Goal: Information Seeking & Learning: Learn about a topic

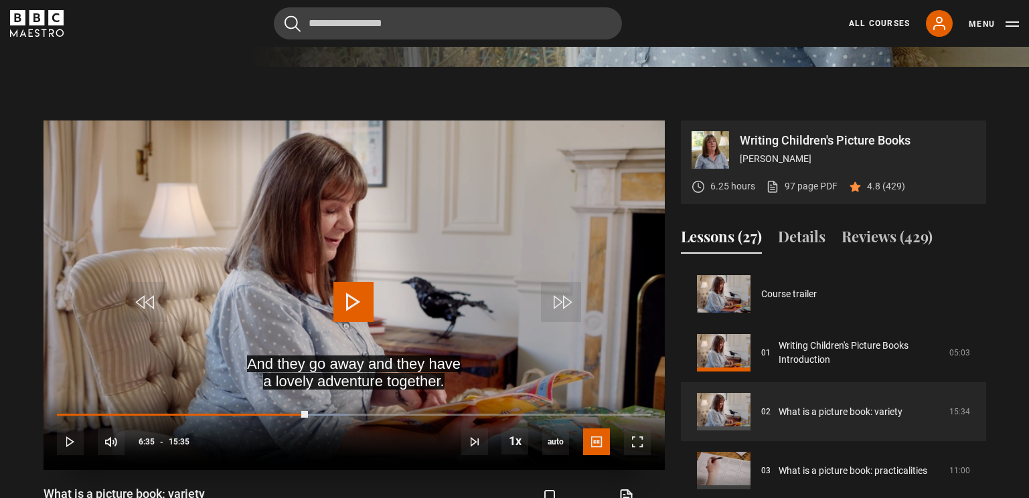
scroll to position [59, 0]
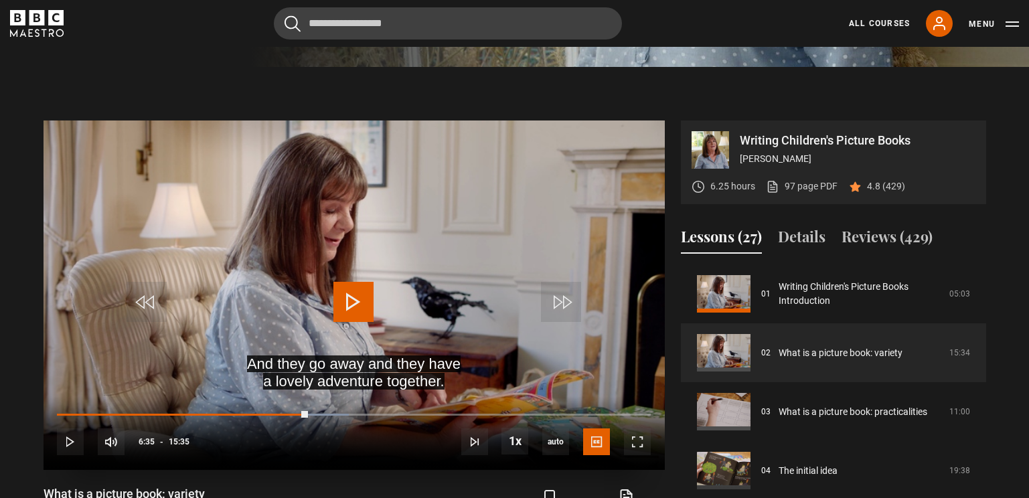
click at [348, 303] on span "Video Player" at bounding box center [353, 302] width 40 height 40
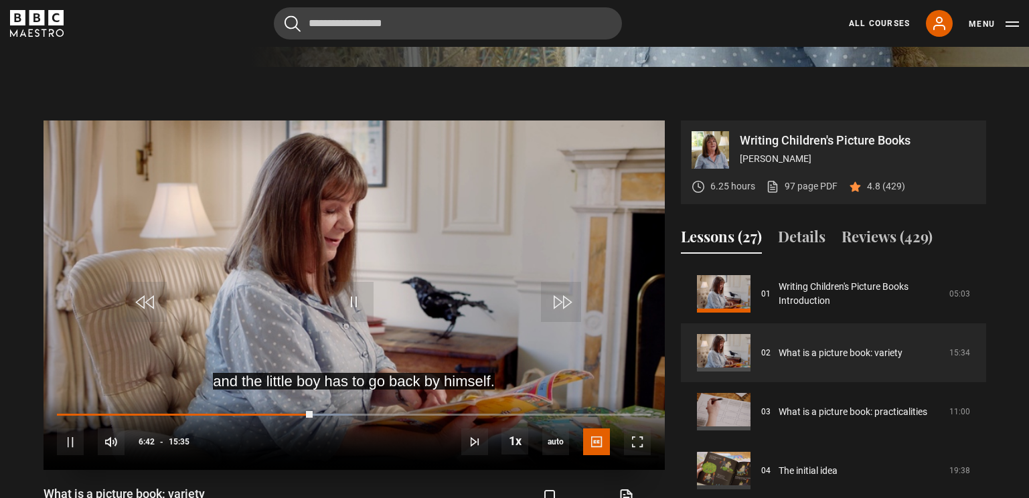
scroll to position [538, 0]
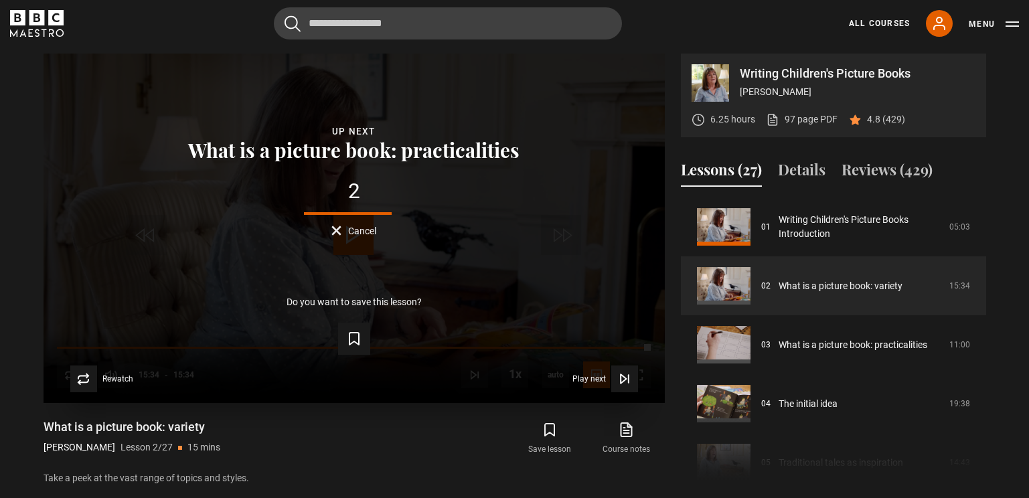
click at [336, 230] on button "Cancel" at bounding box center [353, 231] width 45 height 10
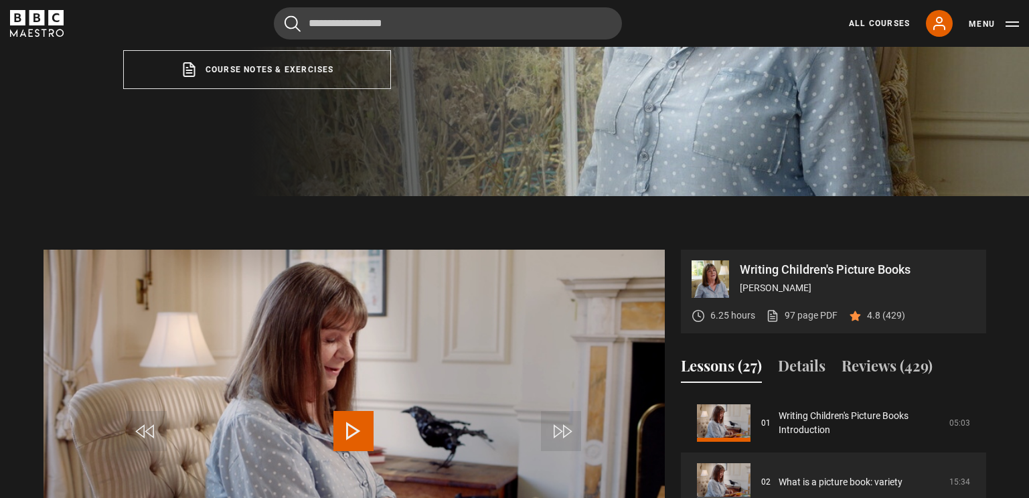
scroll to position [337, 0]
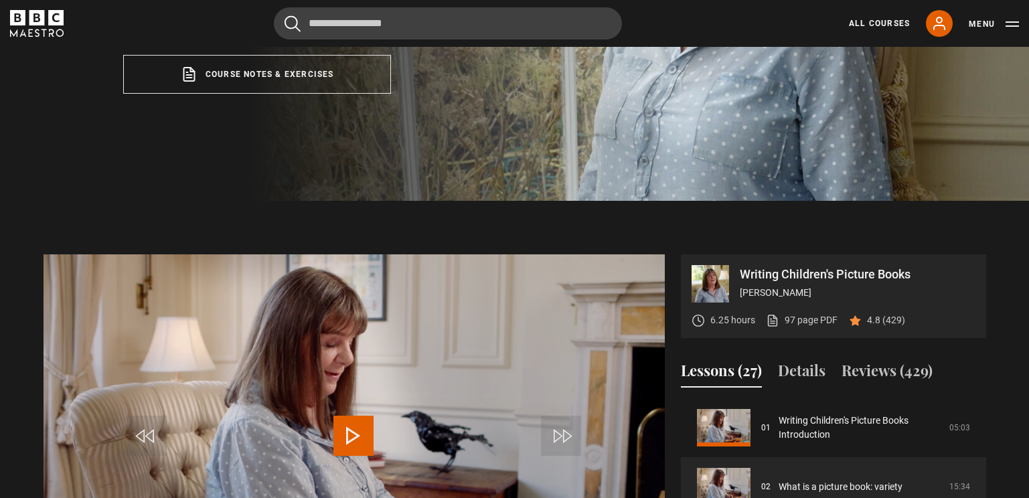
click at [47, 25] on icon "BBC Maestro" at bounding box center [37, 23] width 54 height 27
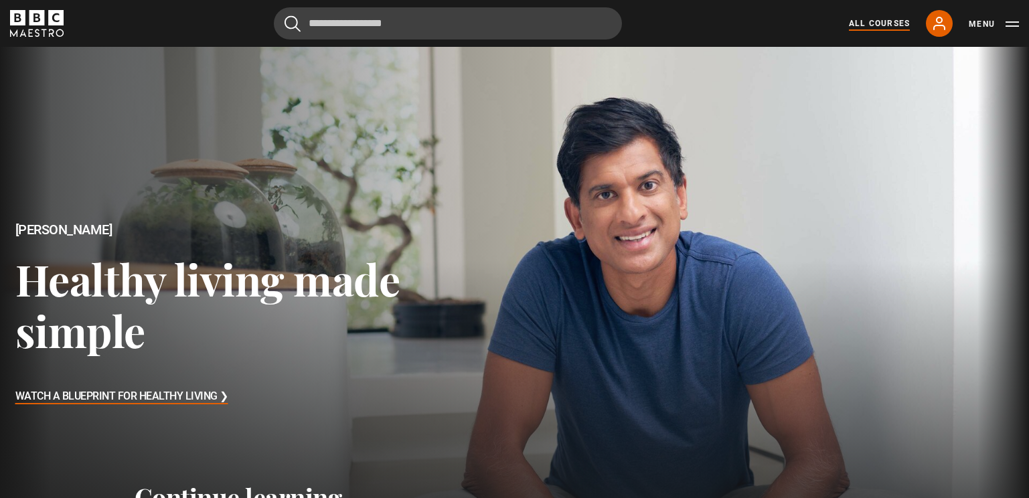
click at [870, 17] on link "All Courses" at bounding box center [879, 23] width 61 height 12
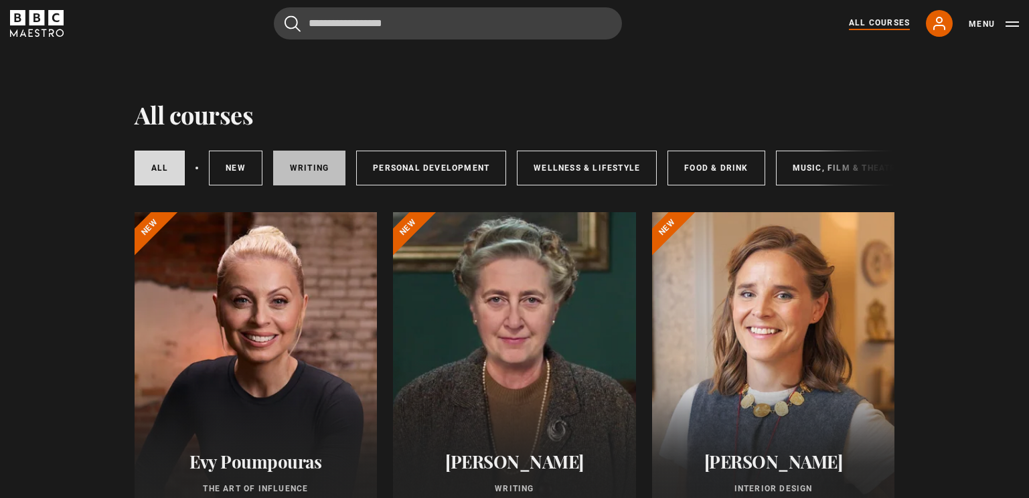
click at [297, 169] on link "Writing" at bounding box center [309, 168] width 72 height 35
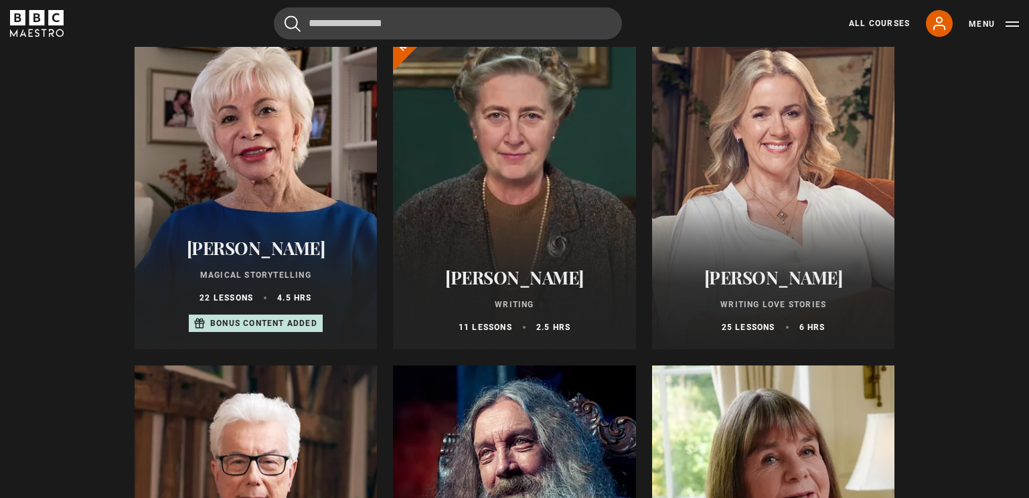
scroll to position [201, 0]
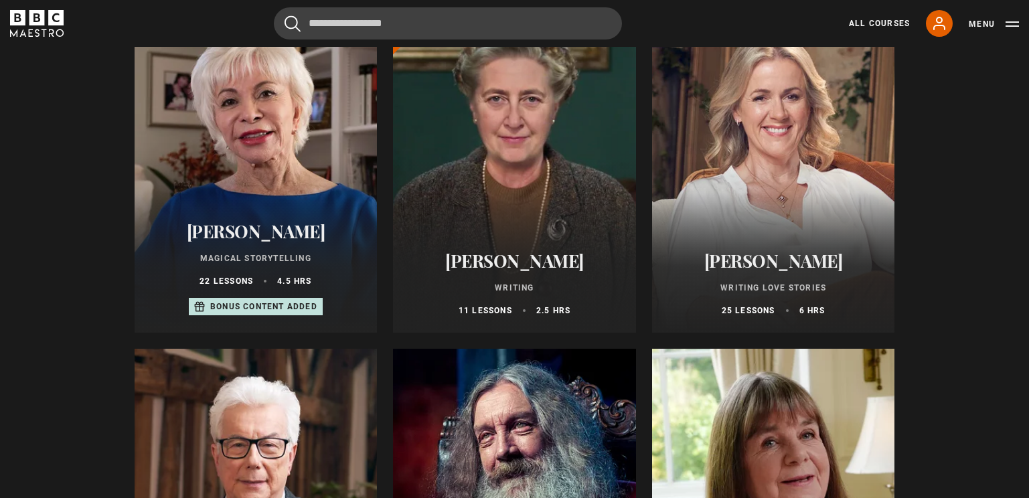
click at [298, 153] on div at bounding box center [256, 171] width 243 height 321
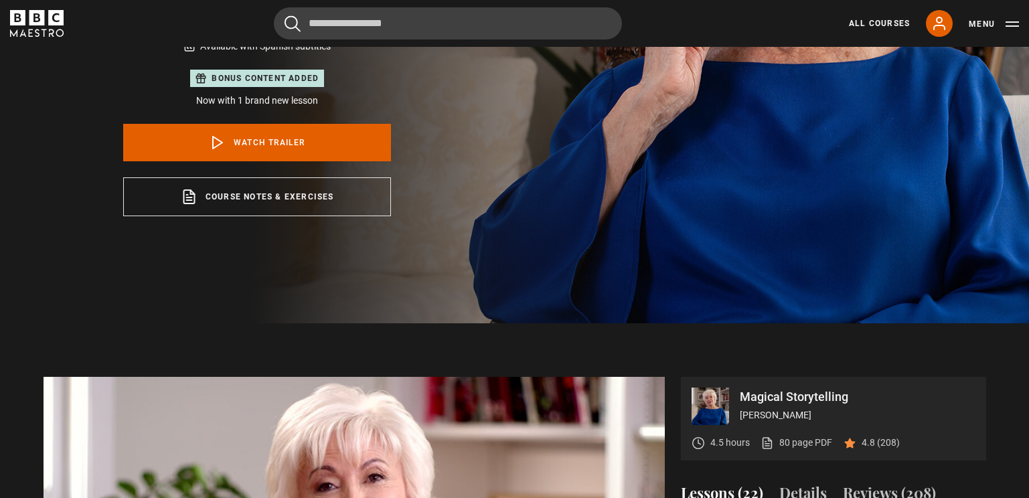
scroll to position [335, 0]
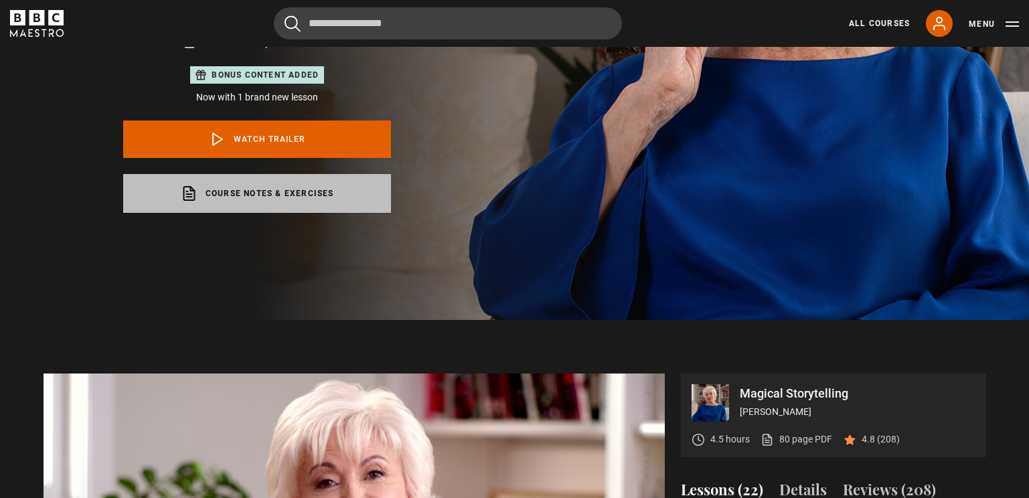
click at [277, 185] on link "Course notes & exercises opens in a new tab" at bounding box center [257, 193] width 268 height 39
